Goal: Task Accomplishment & Management: Use online tool/utility

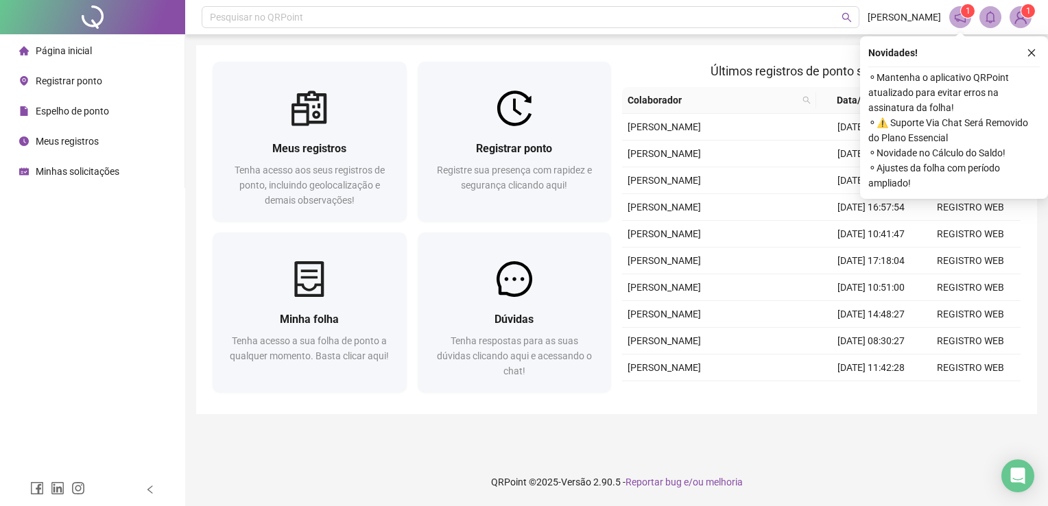
click at [1031, 53] on icon "close" at bounding box center [1031, 53] width 10 height 10
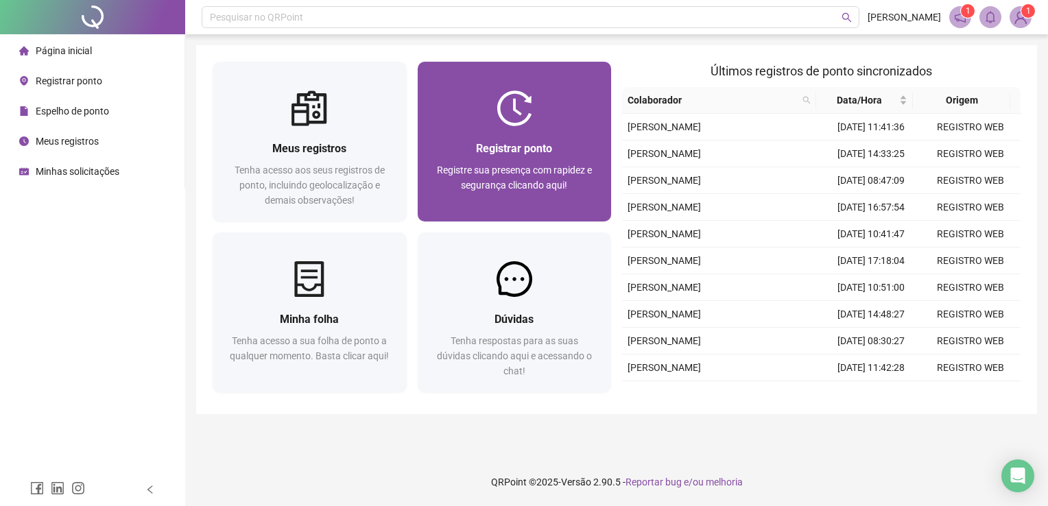
click at [455, 136] on div "Registrar ponto Registre sua presença com rapidez e segurança clicando aqui!" at bounding box center [515, 173] width 194 height 95
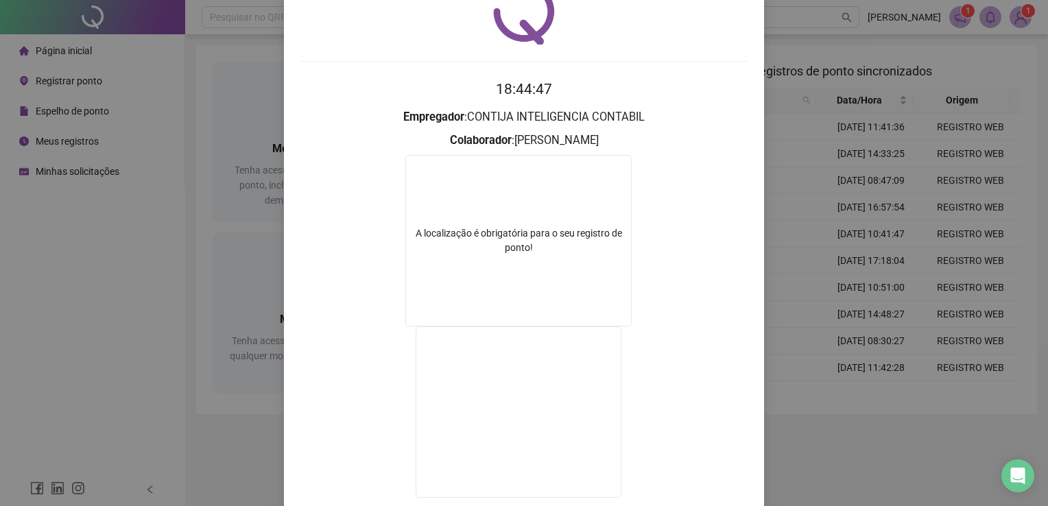
scroll to position [137, 0]
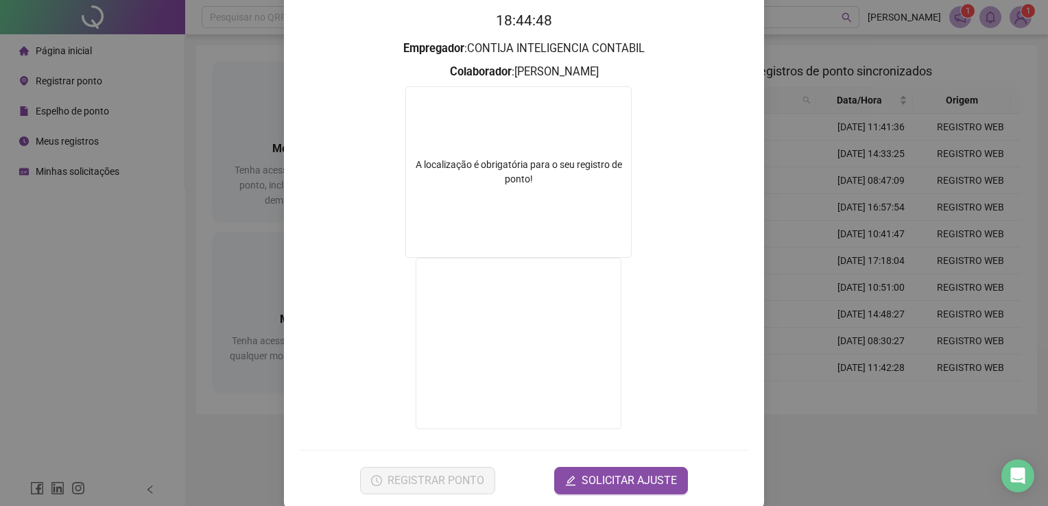
click at [864, 295] on div "Registro de ponto web 18:44:48 Empregador : CONTIJA INTELIGENCIA CONTABIL Colab…" at bounding box center [524, 253] width 1048 height 506
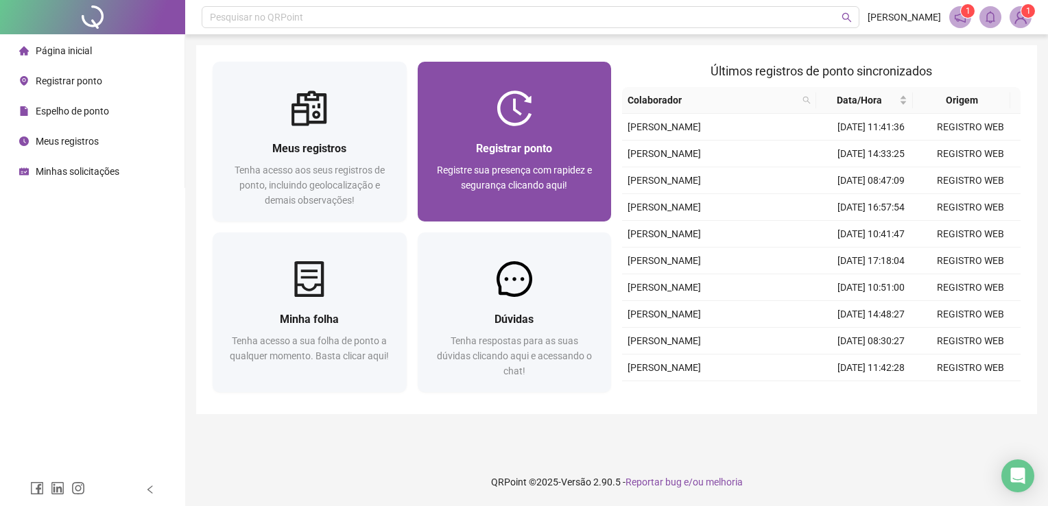
click at [605, 185] on div "Registrar ponto Registre sua presença com rapidez e segurança clicando aqui!" at bounding box center [515, 173] width 194 height 95
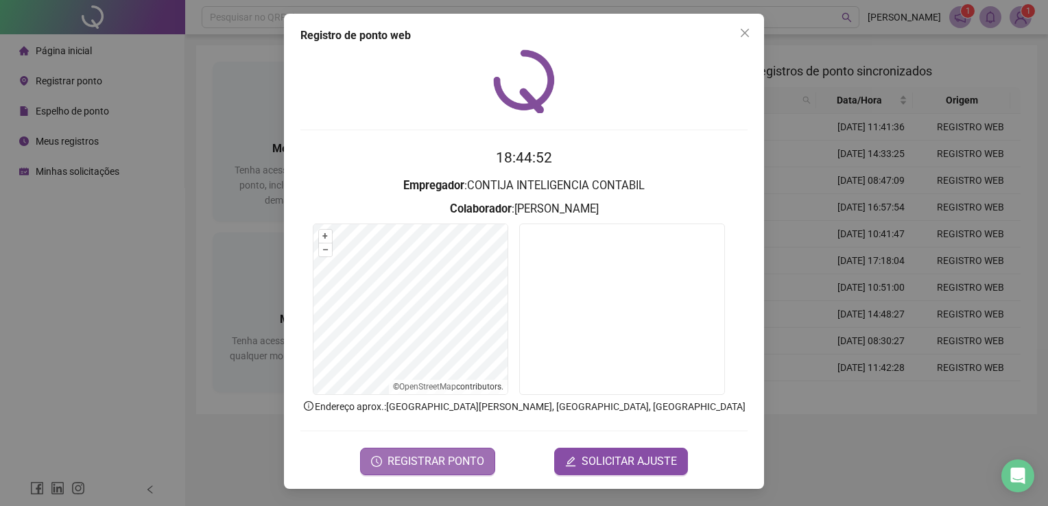
click at [468, 454] on span "REGISTRAR PONTO" at bounding box center [435, 461] width 97 height 16
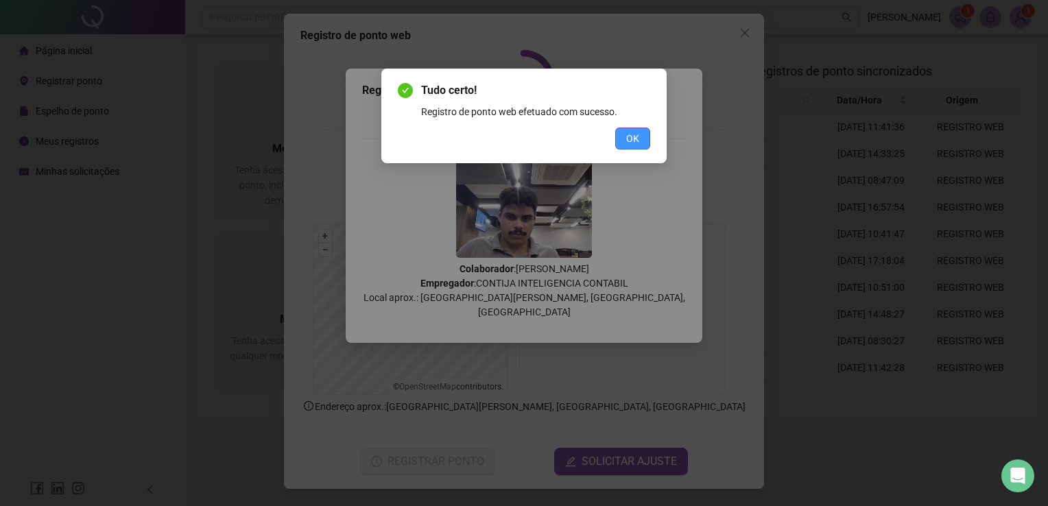
click at [636, 139] on span "OK" at bounding box center [632, 138] width 13 height 15
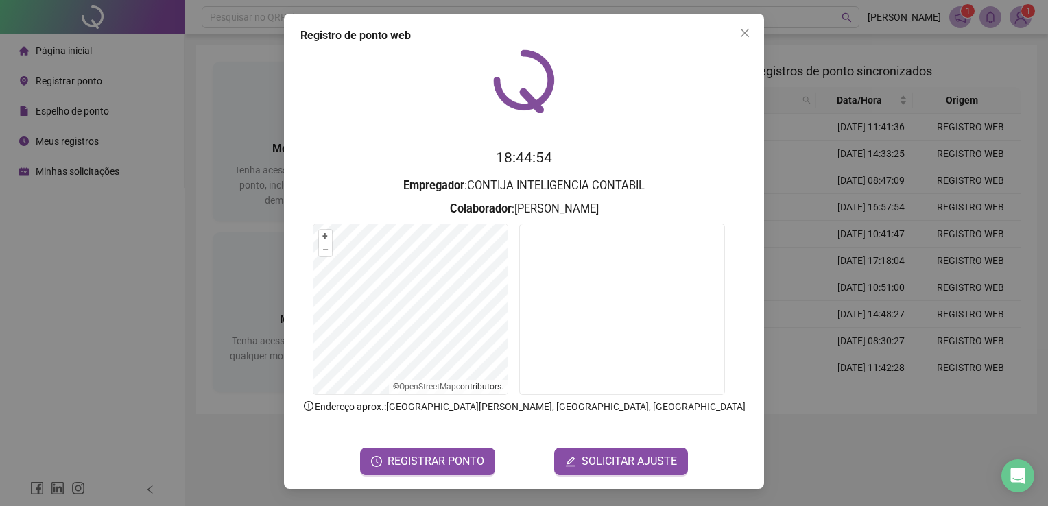
click at [858, 135] on div "Registro de ponto web 18:44:54 Empregador : CONTIJA INTELIGENCIA CONTABIL Colab…" at bounding box center [524, 253] width 1048 height 506
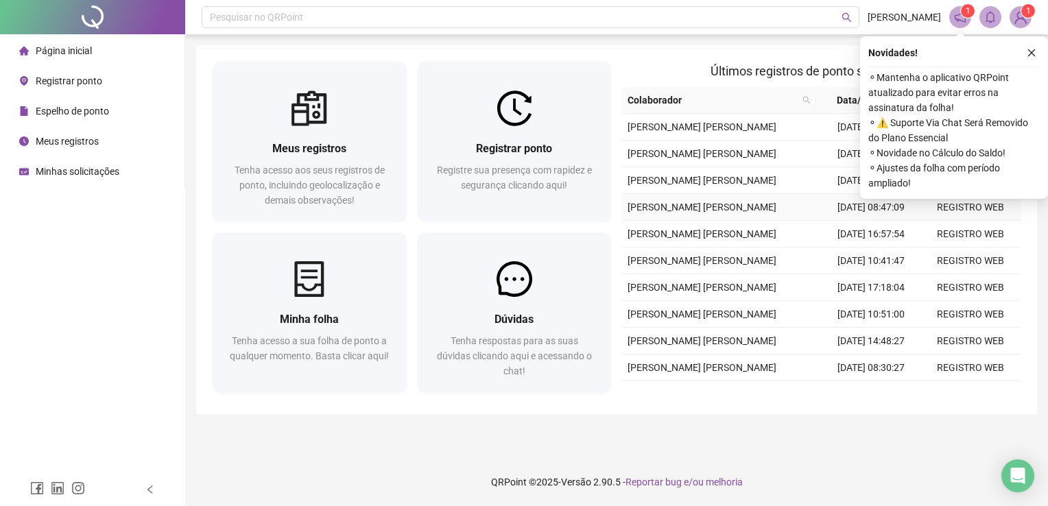
click at [762, 221] on td "[PERSON_NAME] [PERSON_NAME]" at bounding box center [722, 207] width 200 height 27
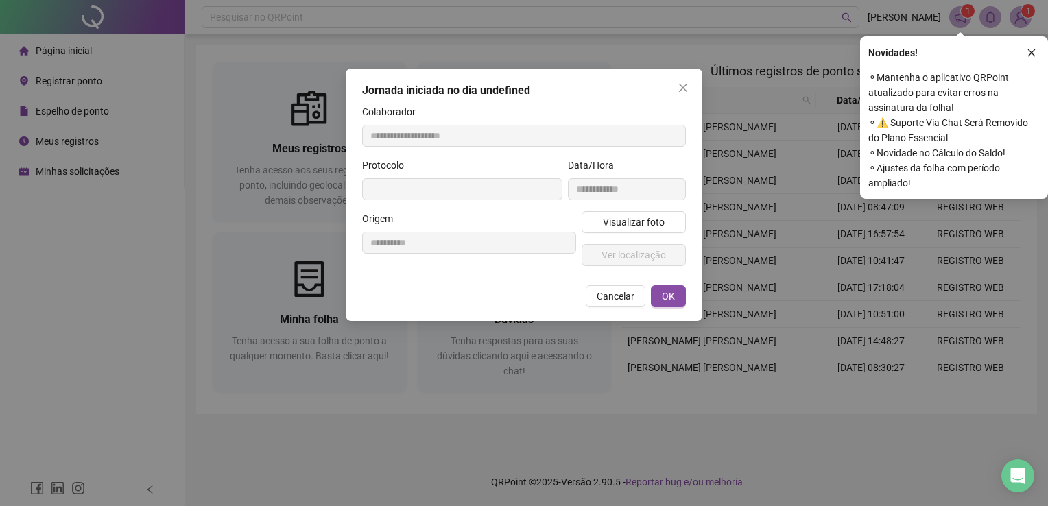
type input "**********"
click at [1028, 55] on icon "close" at bounding box center [1031, 53] width 10 height 10
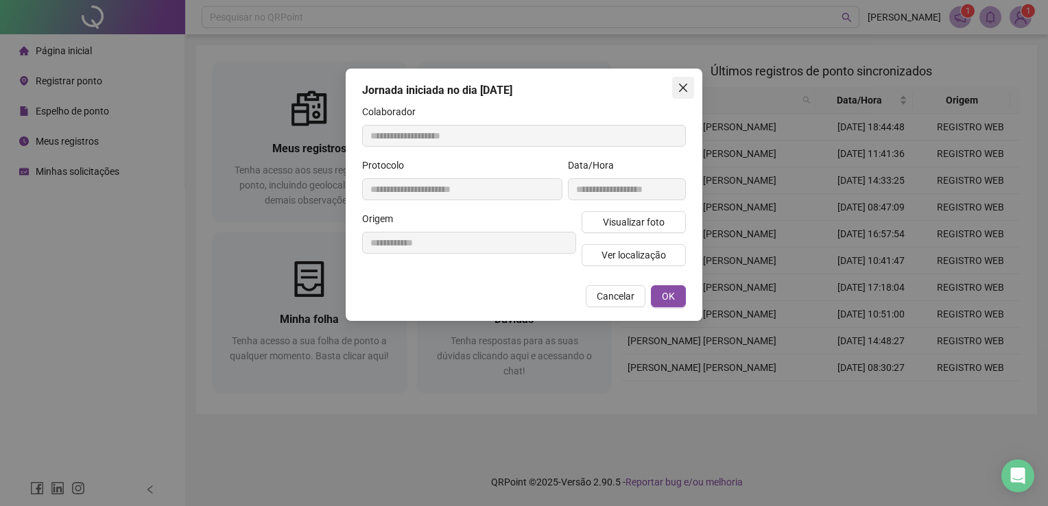
click at [688, 88] on span "Close" at bounding box center [683, 87] width 22 height 11
